Goal: Contribute content

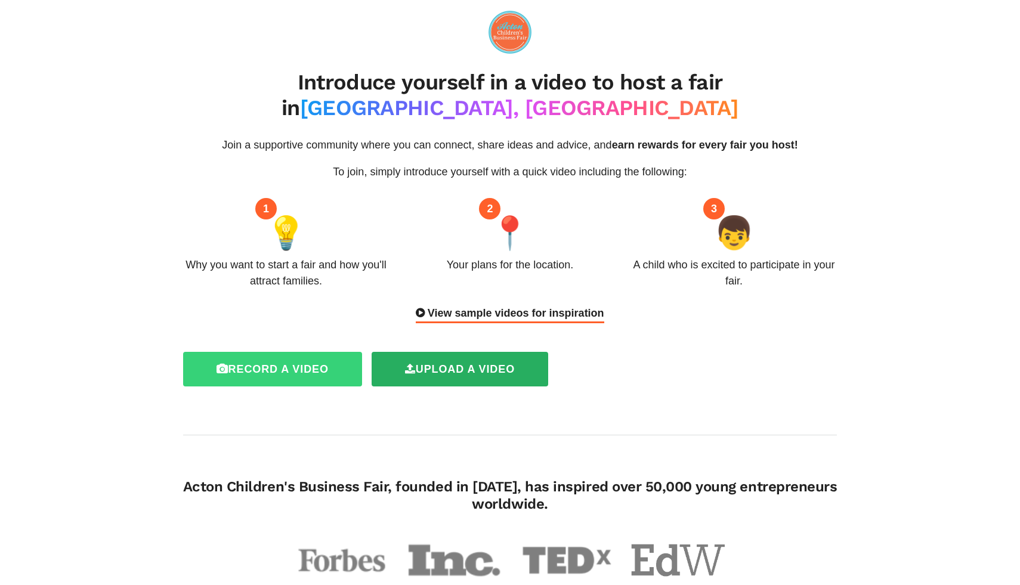
click at [322, 352] on label "Record a video" at bounding box center [272, 369] width 179 height 35
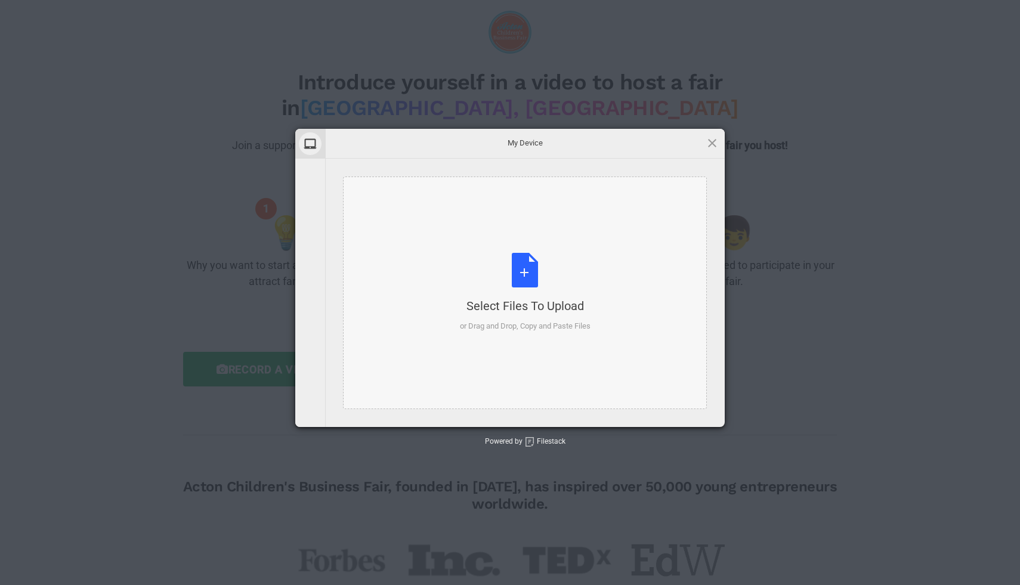
click at [533, 275] on div "Select Files to Upload or Drag and Drop, Copy and Paste Files" at bounding box center [525, 292] width 131 height 79
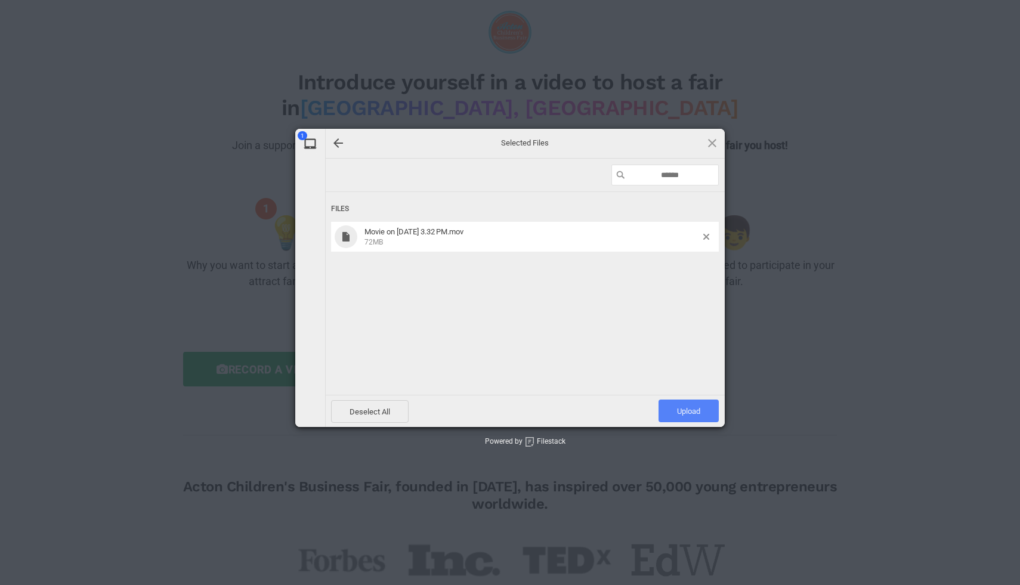
click at [695, 411] on span "Upload 1" at bounding box center [688, 411] width 23 height 9
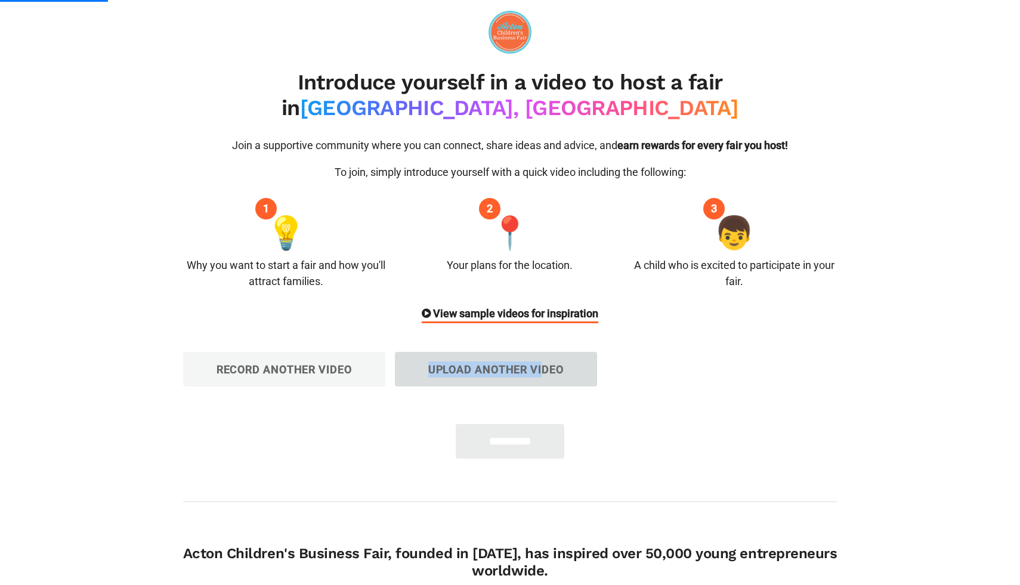
click at [557, 352] on label "Upload another video" at bounding box center [496, 369] width 202 height 35
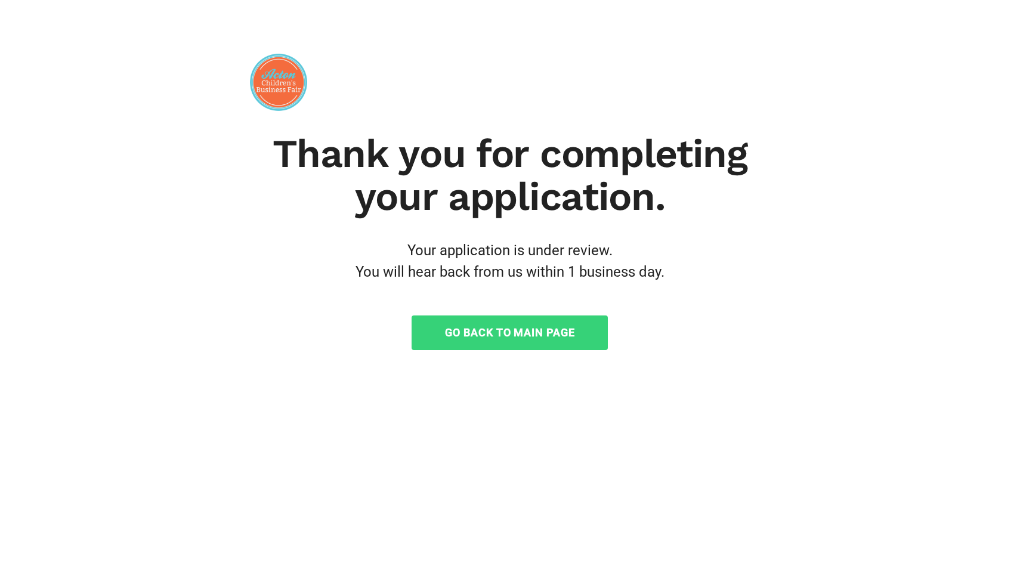
click at [504, 333] on link "Go Back to Main Page" at bounding box center [510, 333] width 196 height 35
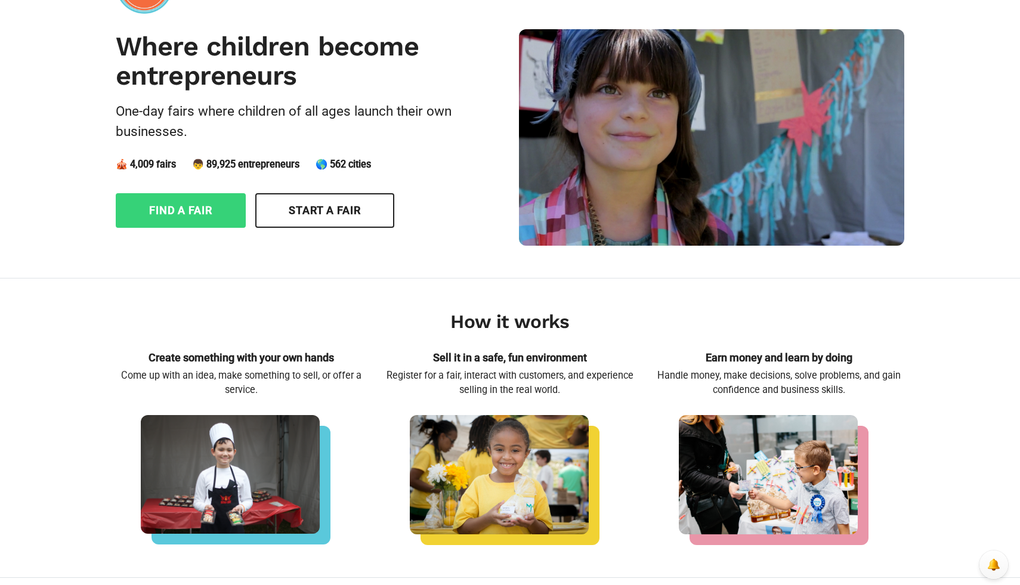
click at [153, 212] on link "Find a fair" at bounding box center [181, 210] width 130 height 35
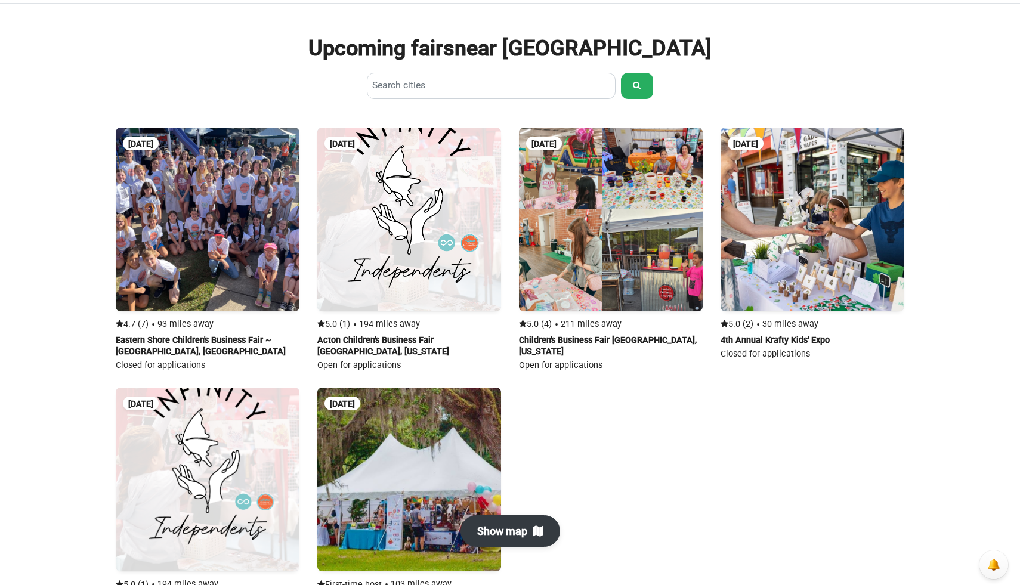
scroll to position [626, 0]
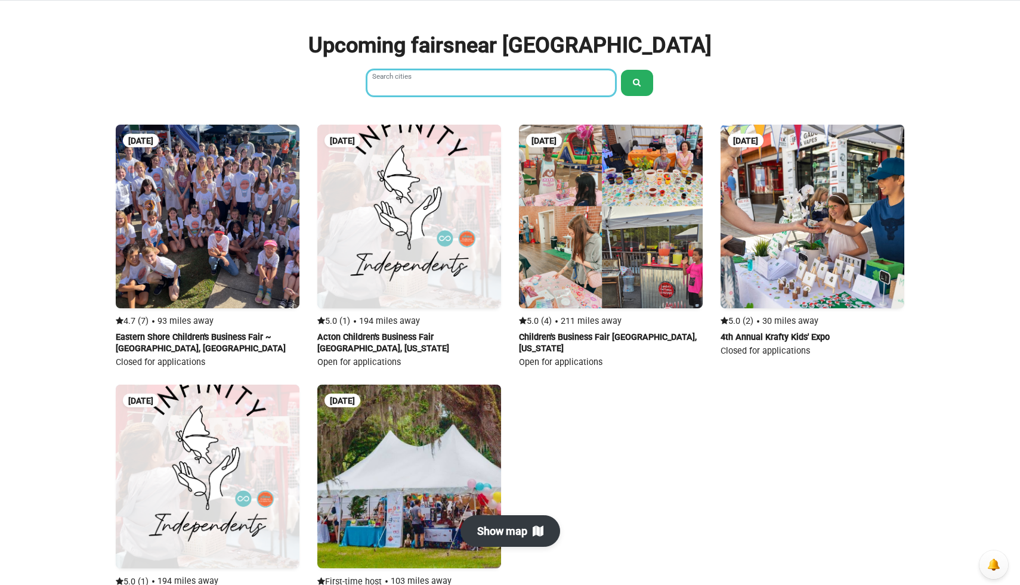
click at [438, 89] on input "Search cities" at bounding box center [491, 83] width 249 height 26
type input "**********"
click at [633, 84] on button "submit" at bounding box center [637, 83] width 32 height 26
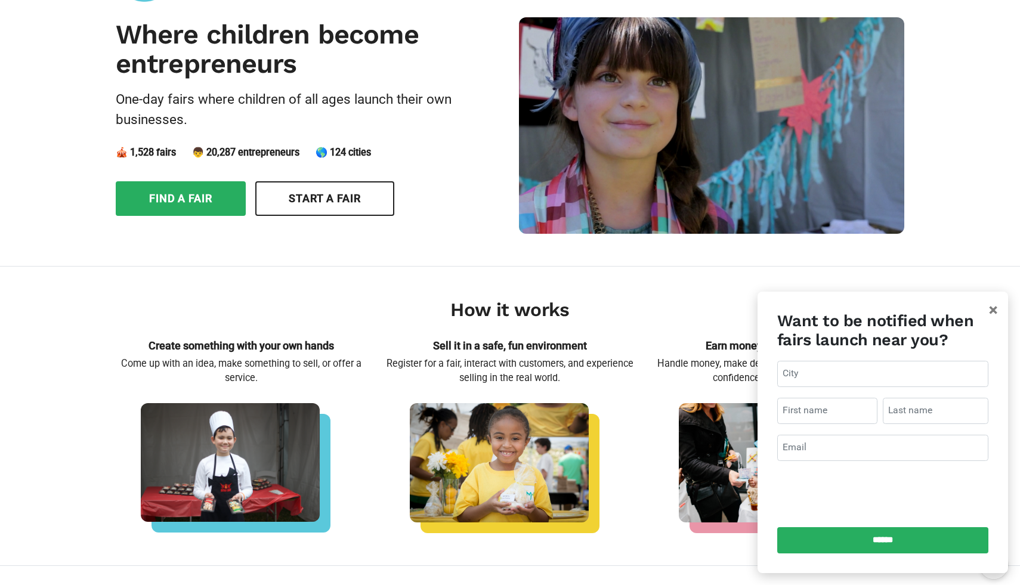
scroll to position [75, 0]
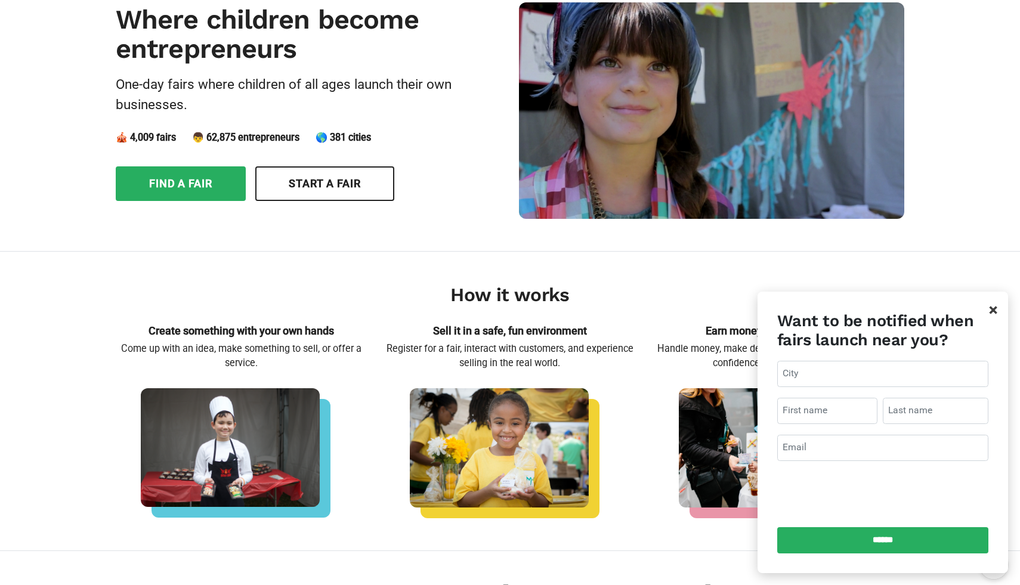
click at [992, 313] on span "×" at bounding box center [993, 310] width 8 height 19
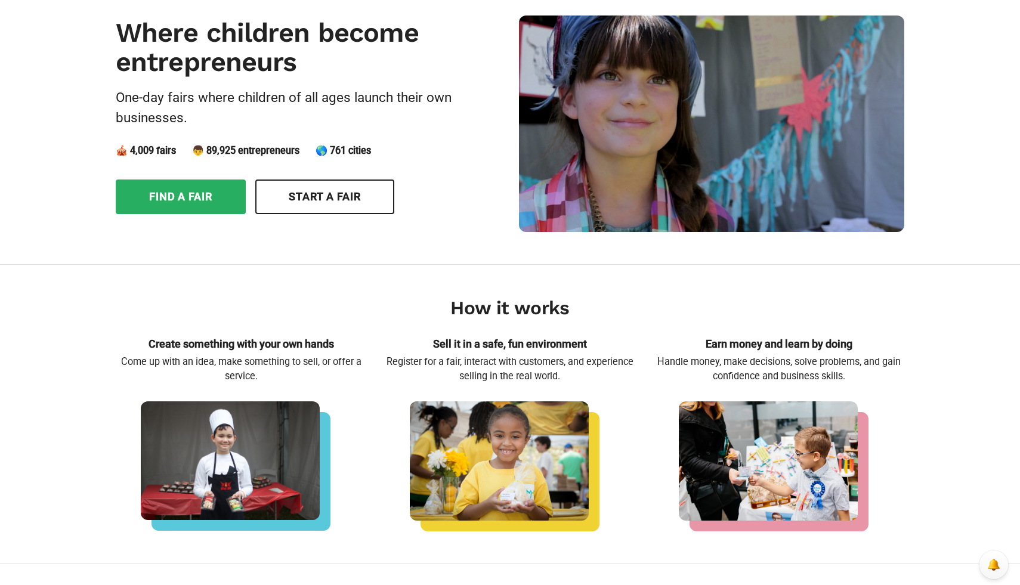
scroll to position [0, 0]
